Goal: Task Accomplishment & Management: Manage account settings

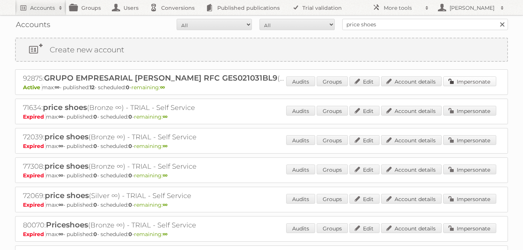
click at [465, 82] on link "Impersonate" at bounding box center [469, 81] width 53 height 10
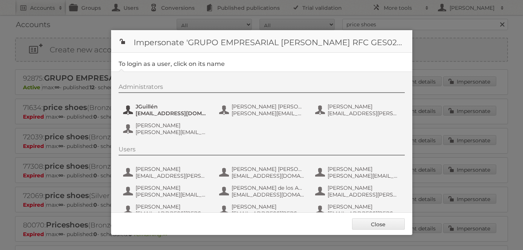
click at [160, 113] on span "[EMAIL_ADDRESS][DOMAIN_NAME]" at bounding box center [171, 113] width 73 height 7
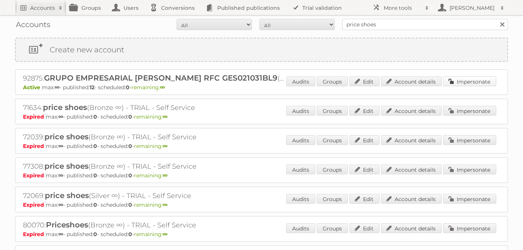
click at [472, 83] on link "Impersonate" at bounding box center [469, 81] width 53 height 10
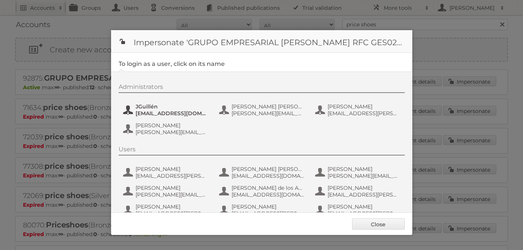
click at [156, 111] on span "[EMAIL_ADDRESS][DOMAIN_NAME]" at bounding box center [171, 113] width 73 height 7
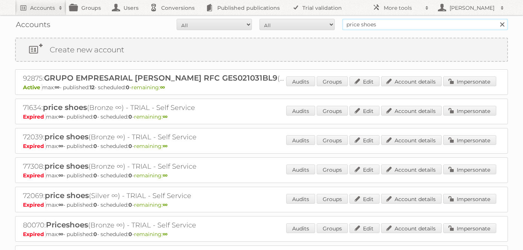
click at [388, 25] on input "price shoes" at bounding box center [425, 24] width 166 height 11
drag, startPoint x: 388, startPoint y: 25, endPoint x: 407, endPoint y: 1, distance: 31.0
click at [388, 24] on input "price shoes" at bounding box center [425, 24] width 166 height 11
type input "¿"
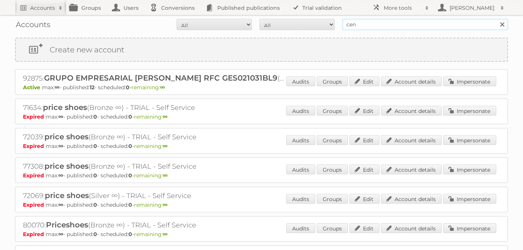
type input "cencosud [GEOGRAPHIC_DATA]"
click at [496, 19] on input "Search" at bounding box center [501, 24] width 11 height 11
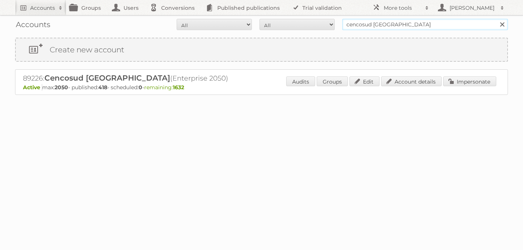
click at [357, 22] on input "cencosud [GEOGRAPHIC_DATA]" at bounding box center [425, 24] width 166 height 11
click at [476, 82] on link "Impersonate" at bounding box center [469, 81] width 53 height 10
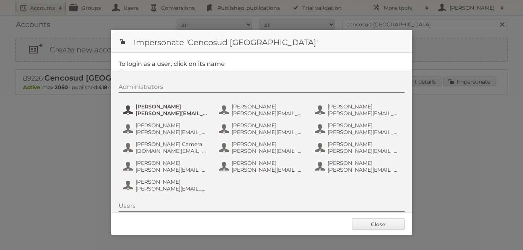
click at [167, 106] on span "Alberto Noe" at bounding box center [171, 106] width 73 height 7
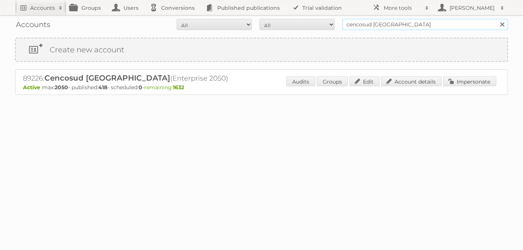
click at [392, 21] on input "cencosud [GEOGRAPHIC_DATA]" at bounding box center [425, 24] width 166 height 11
drag, startPoint x: 405, startPoint y: 25, endPoint x: 374, endPoint y: 25, distance: 30.5
click at [374, 25] on input "cencosud [GEOGRAPHIC_DATA]" at bounding box center [425, 24] width 166 height 11
type input "cencosud chile"
click at [496, 19] on input "Search" at bounding box center [501, 24] width 11 height 11
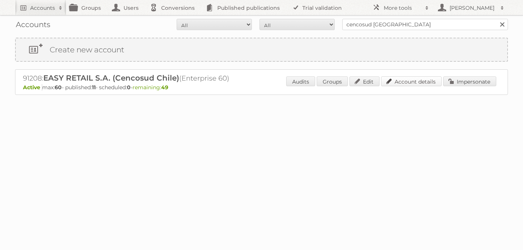
click at [407, 80] on link "Account details" at bounding box center [411, 81] width 61 height 10
